Goal: Contribute content

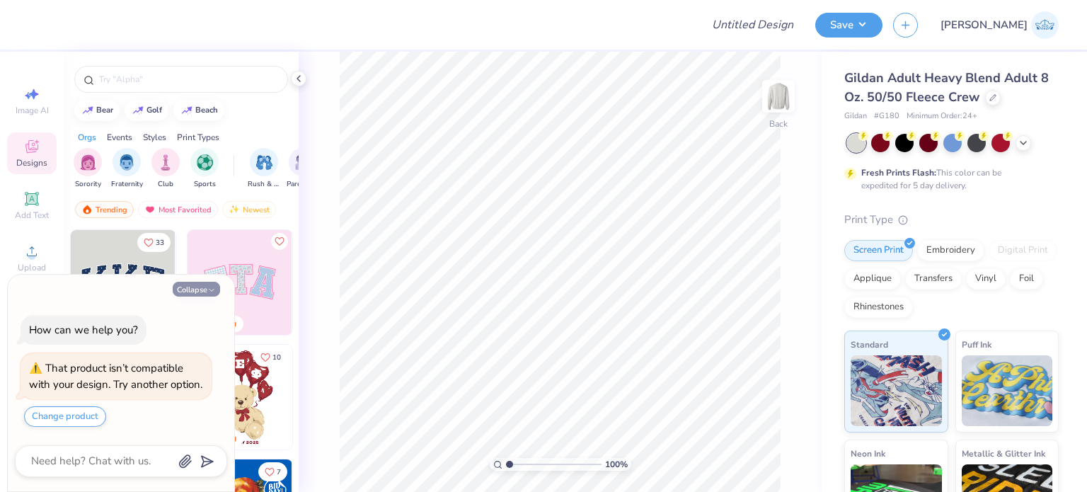
click at [178, 282] on button "Collapse" at bounding box center [196, 289] width 47 height 15
type textarea "x"
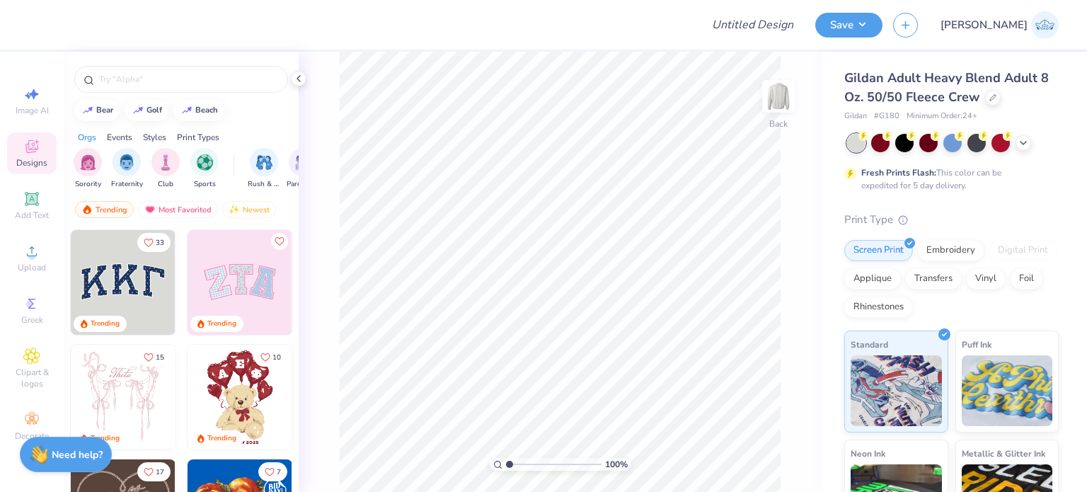
click at [23, 161] on span "Designs" at bounding box center [31, 162] width 31 height 11
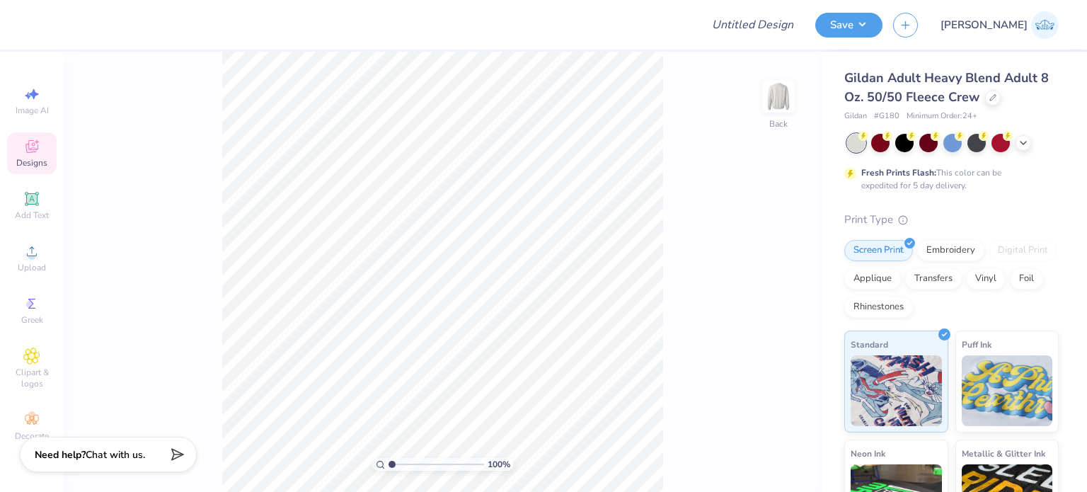
click at [22, 155] on div "Designs" at bounding box center [32, 153] width 50 height 42
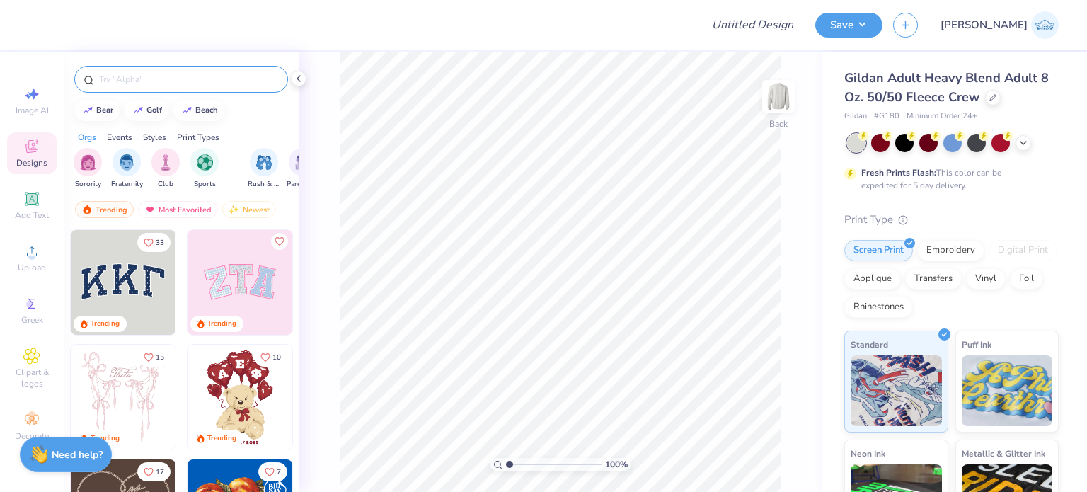
click at [181, 76] on input "text" at bounding box center [188, 79] width 181 height 14
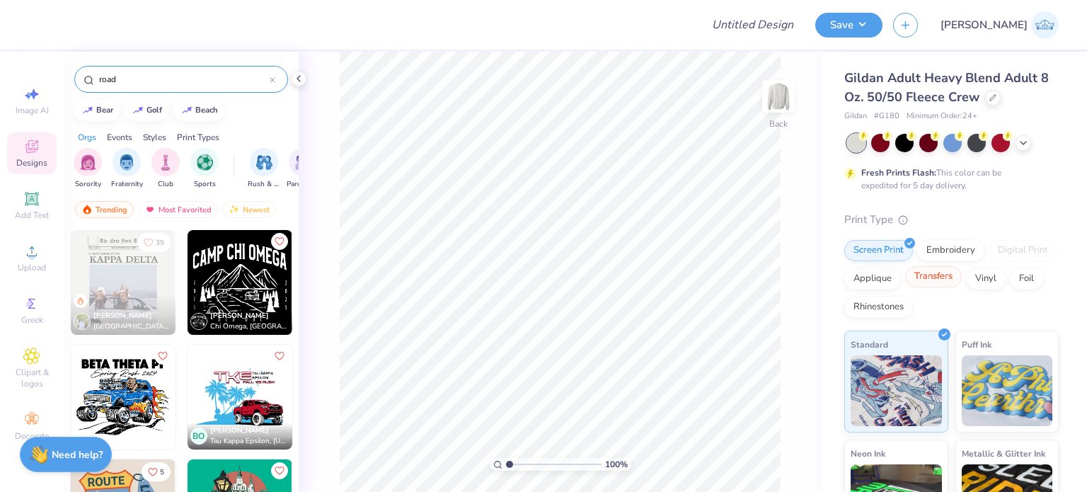
type input "road"
click at [962, 280] on div "Transfers" at bounding box center [933, 276] width 57 height 21
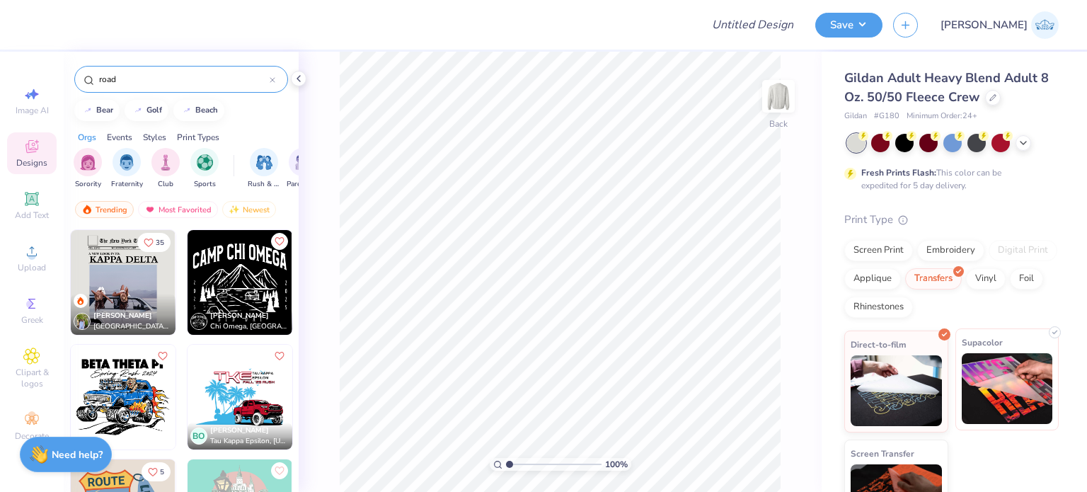
click at [1002, 402] on img at bounding box center [1007, 388] width 91 height 71
click at [139, 287] on img at bounding box center [123, 282] width 105 height 105
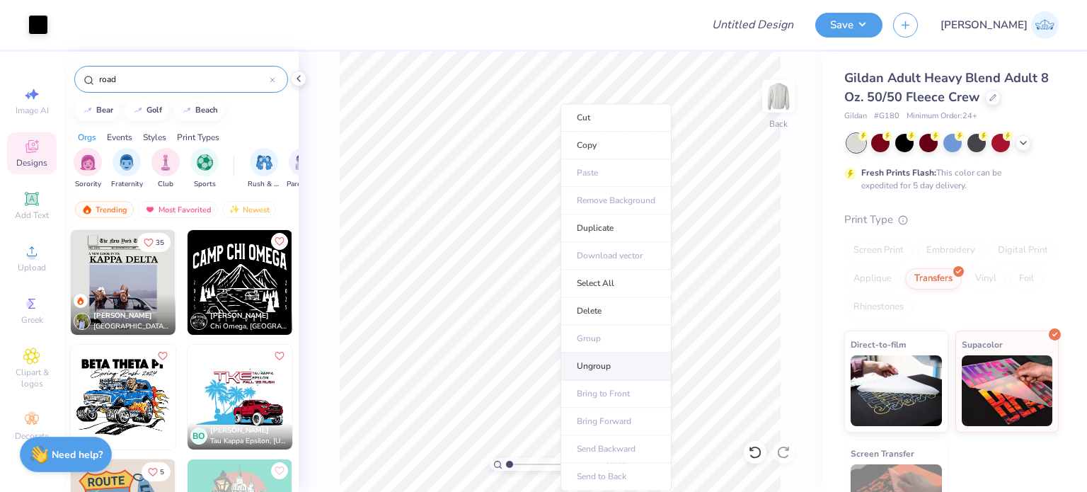
click at [595, 362] on li "Ungroup" at bounding box center [616, 367] width 111 height 28
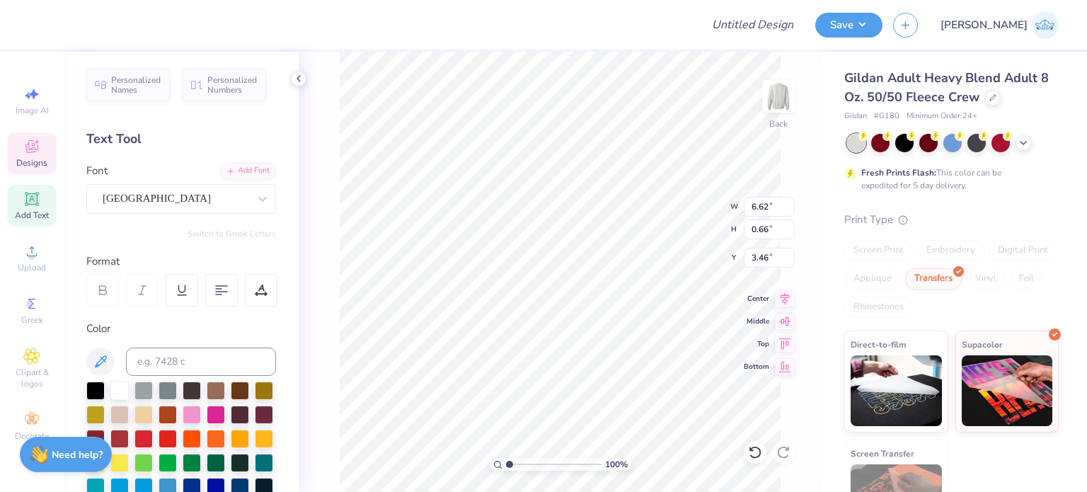
scroll to position [11, 4]
type input "9.61"
type input "0.87"
type input "5.92"
type input "4.40"
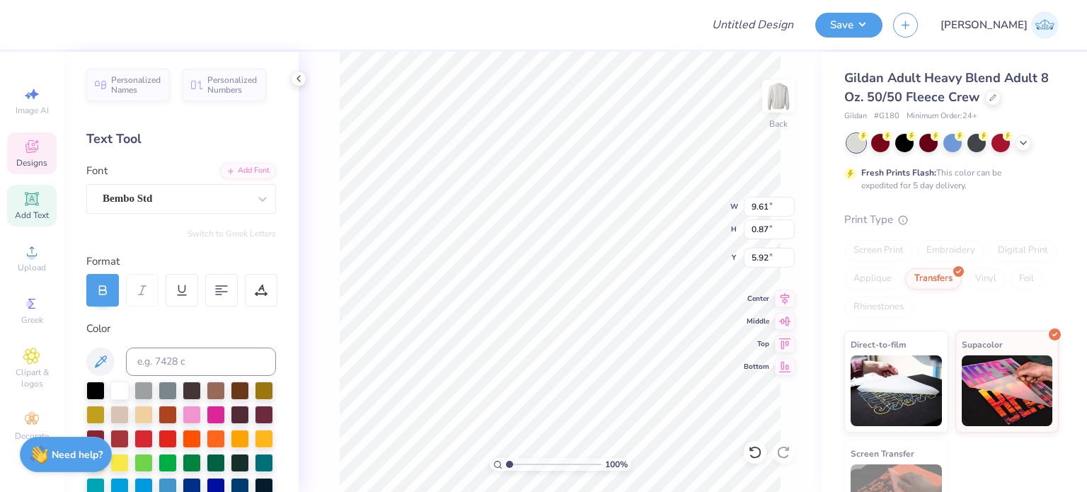
type input "0.32"
type input "5.40"
